Goal: Task Accomplishment & Management: Manage account settings

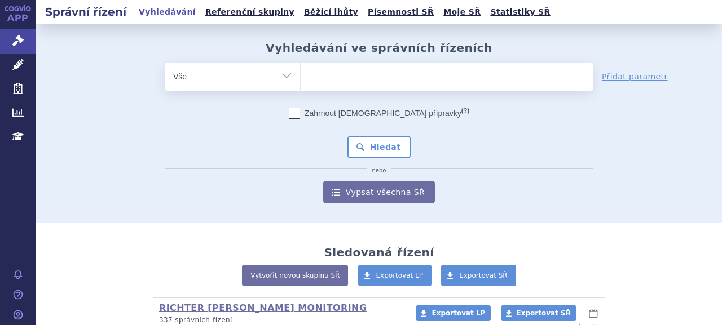
click at [321, 77] on ul at bounding box center [447, 75] width 293 height 24
click at [301, 77] on select at bounding box center [300, 76] width 1 height 28
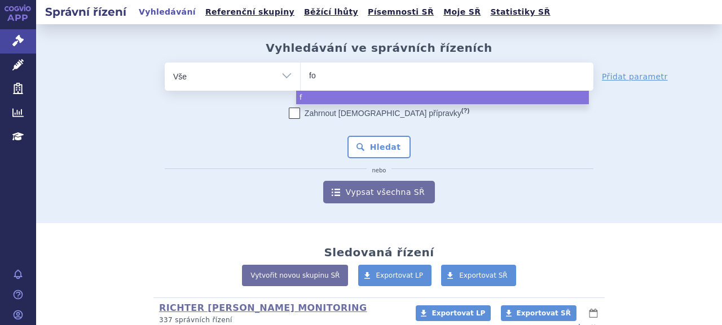
type input "for"
type input "forx"
type input "forxig"
type input "forxiga"
select select "forxiga"
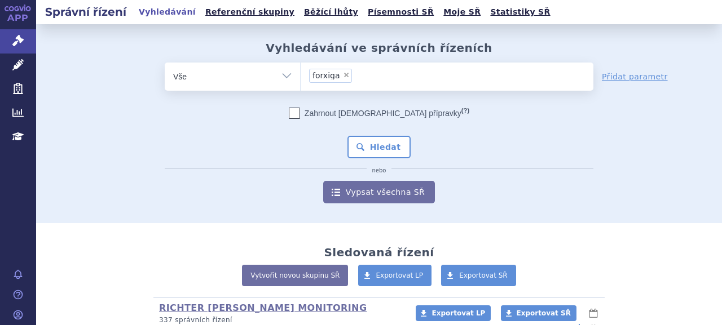
click at [369, 161] on div "Zahrnout bratrské přípravky (?) Hledat nebo Vypsat všechna SŘ" at bounding box center [379, 156] width 429 height 96
click at [369, 153] on button "Hledat" at bounding box center [379, 147] width 64 height 23
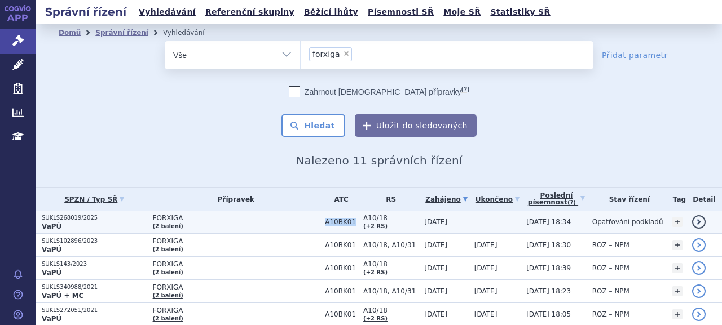
drag, startPoint x: 293, startPoint y: 223, endPoint x: 320, endPoint y: 222, distance: 26.5
click at [320, 222] on td "A10BK01" at bounding box center [338, 222] width 38 height 23
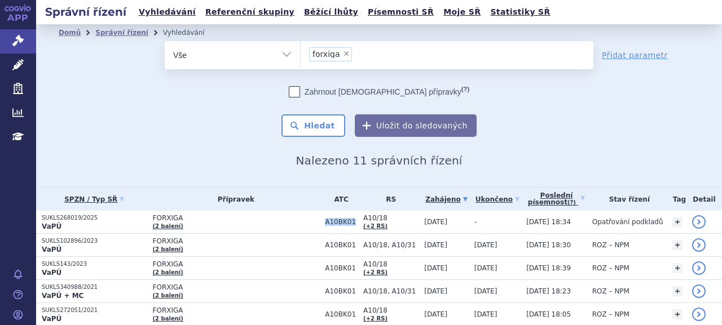
copy span "A10BK01"
click at [343, 54] on span "×" at bounding box center [346, 53] width 7 height 7
click at [301, 54] on select "forxiga" at bounding box center [300, 55] width 1 height 28
select select
click at [341, 60] on ul at bounding box center [447, 53] width 293 height 24
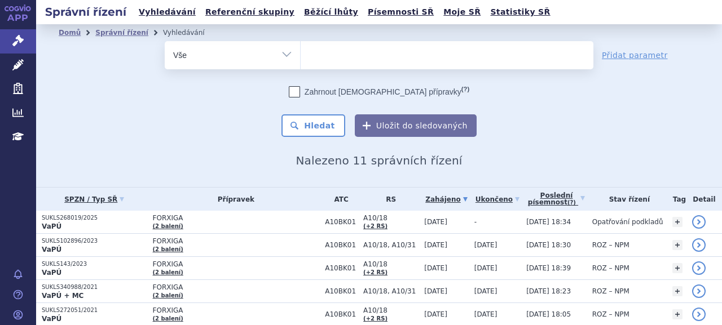
click at [301, 60] on select "forxiga" at bounding box center [300, 55] width 1 height 28
paste input "A10BK01"
type input "A10BK01"
select select "A10BK01"
click at [310, 120] on button "Hledat" at bounding box center [313, 126] width 64 height 23
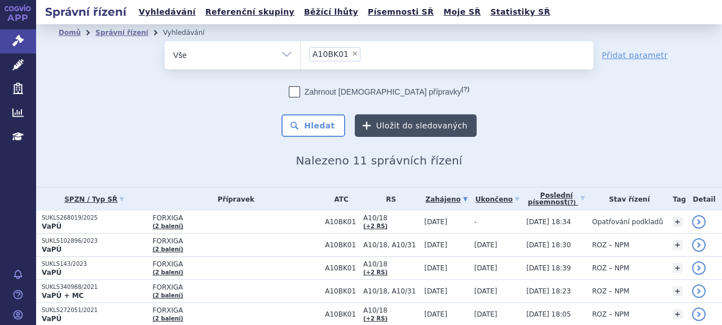
click at [402, 121] on button "Uložit do sledovaných" at bounding box center [416, 126] width 122 height 23
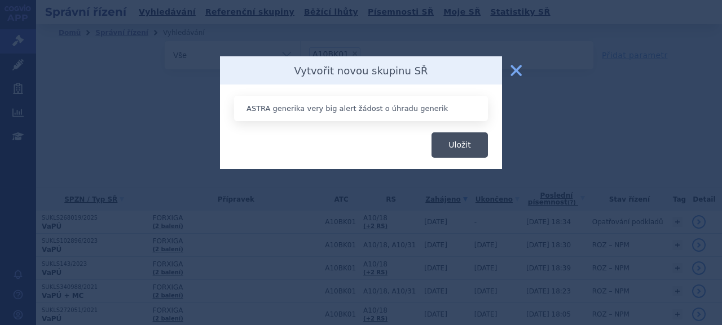
type input "ASTRA generika very big alert žádost o úhradu generik"
click at [455, 148] on button "Uložit" at bounding box center [460, 145] width 56 height 25
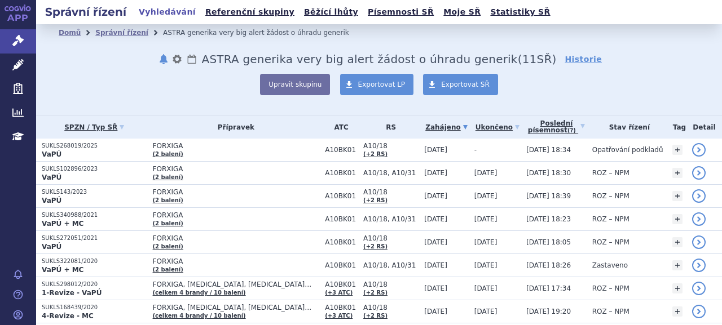
click at [160, 14] on link "Vyhledávání" at bounding box center [167, 12] width 64 height 15
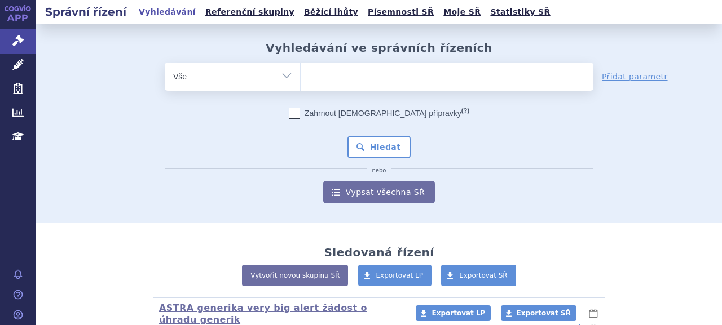
scroll to position [226, 0]
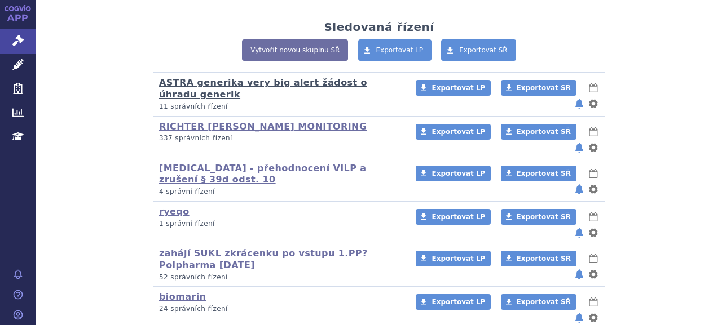
click at [245, 82] on link "ASTRA generika very big alert žádost o úhradu generik" at bounding box center [263, 88] width 208 height 23
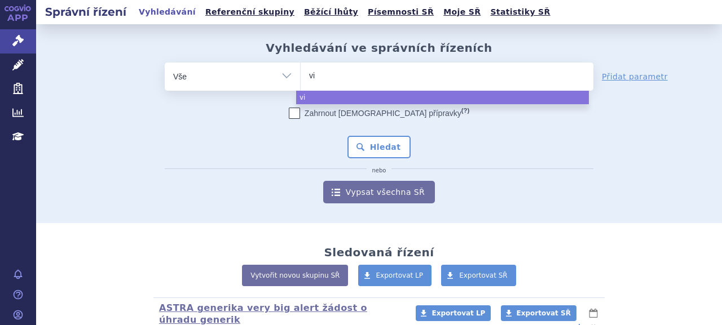
select select
type input "via"
type input "vi"
type input "viga"
type input "viganto"
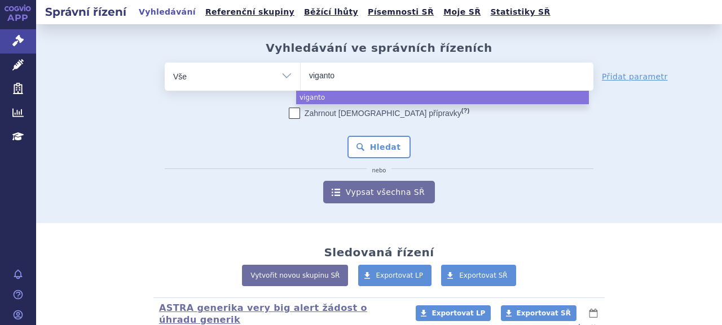
type input "[MEDICAL_DATA]"
select select "[MEDICAL_DATA]"
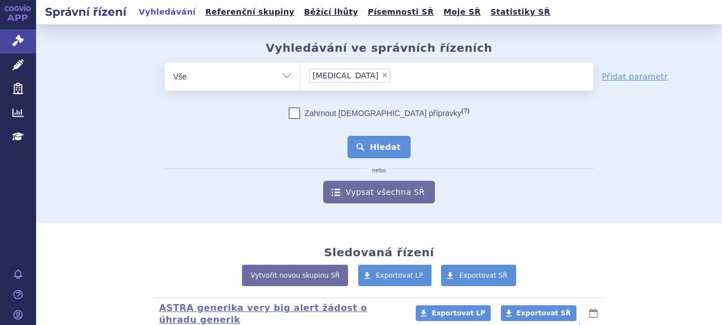
click at [359, 145] on button "Hledat" at bounding box center [379, 147] width 64 height 23
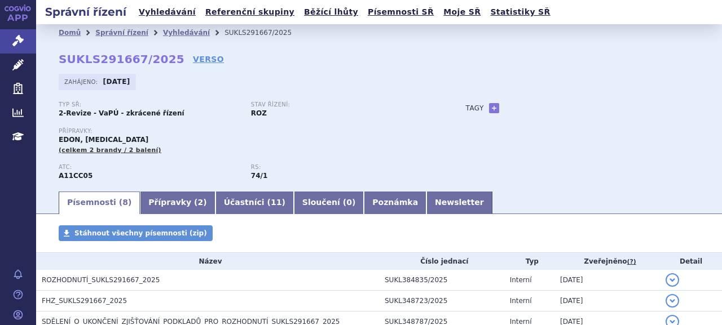
click at [193, 63] on link "VERSO" at bounding box center [208, 59] width 31 height 11
